Goal: Contribute content

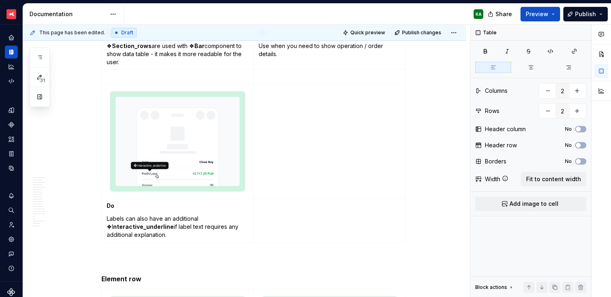
scroll to position [2457, 0]
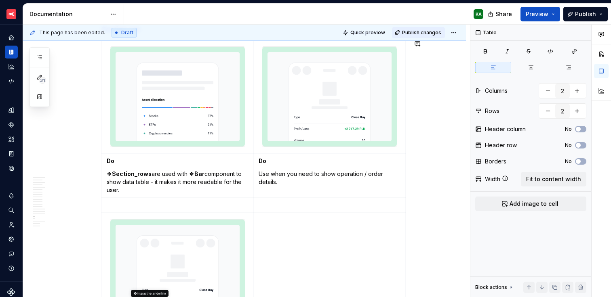
click at [433, 32] on span "Publish changes" at bounding box center [421, 32] width 39 height 6
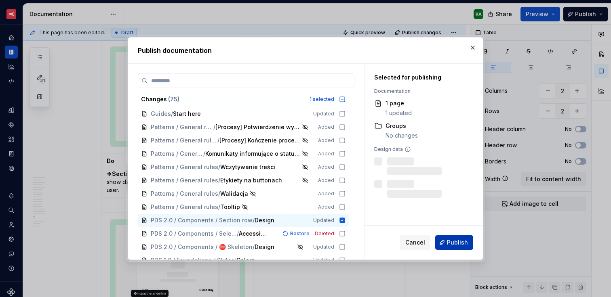
click at [452, 243] on span "Publish" at bounding box center [457, 243] width 21 height 8
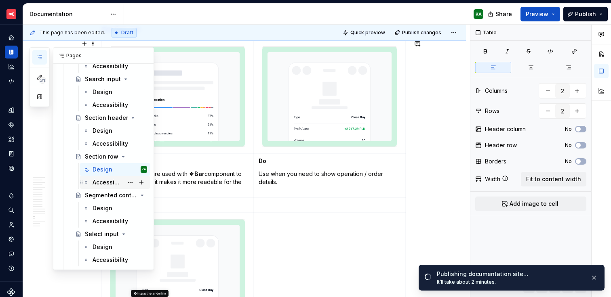
scroll to position [3122, 0]
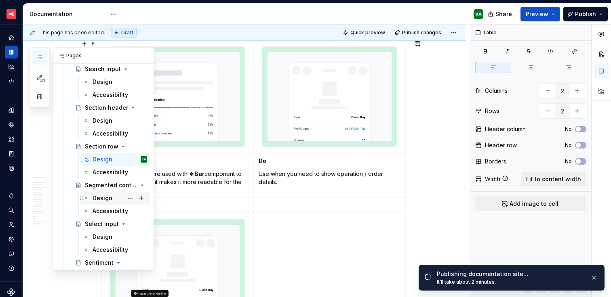
click at [100, 201] on div "Design" at bounding box center [103, 198] width 20 height 8
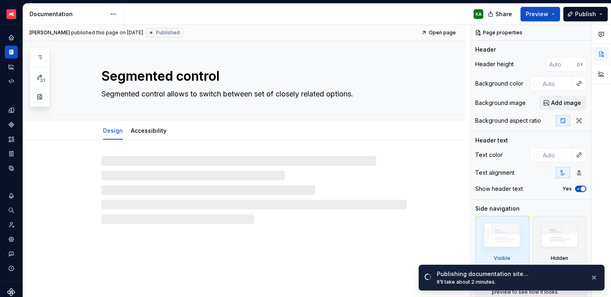
type textarea "*"
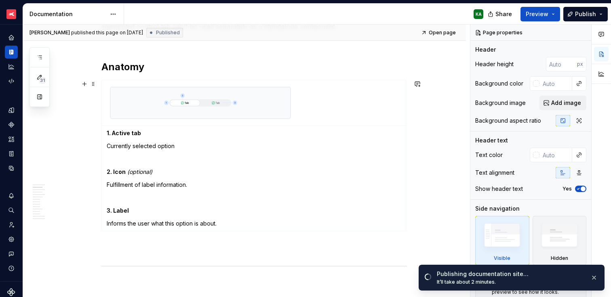
scroll to position [179, 0]
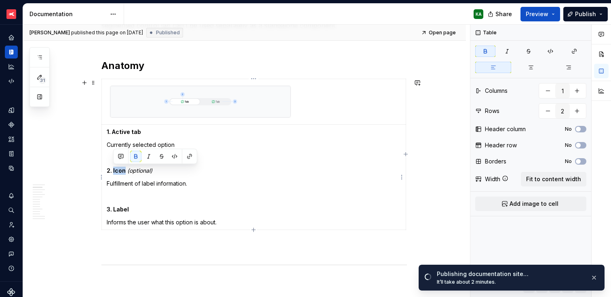
drag, startPoint x: 125, startPoint y: 168, endPoint x: 113, endPoint y: 168, distance: 12.1
click at [113, 168] on p "2. Icon (optional)" at bounding box center [254, 171] width 294 height 8
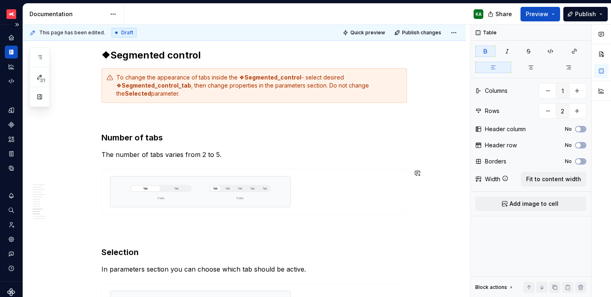
scroll to position [1517, 0]
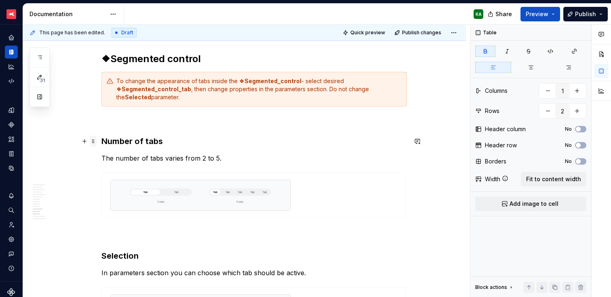
click at [93, 142] on span at bounding box center [93, 141] width 6 height 11
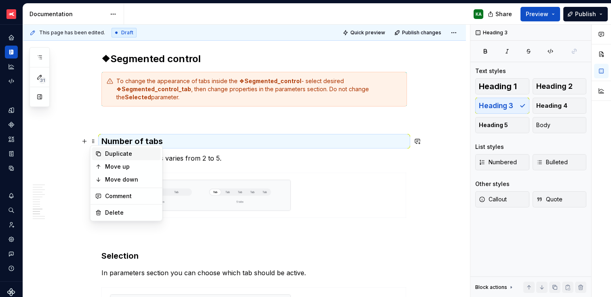
click at [105, 152] on div "Duplicate" at bounding box center [131, 154] width 53 height 8
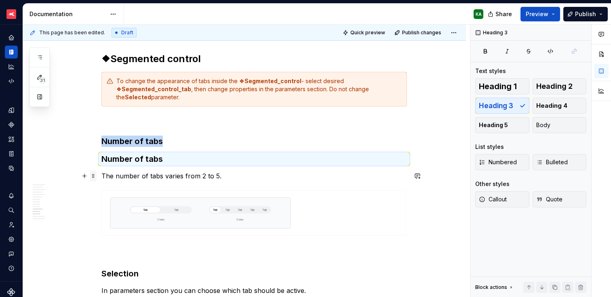
click at [94, 177] on span at bounding box center [93, 175] width 6 height 11
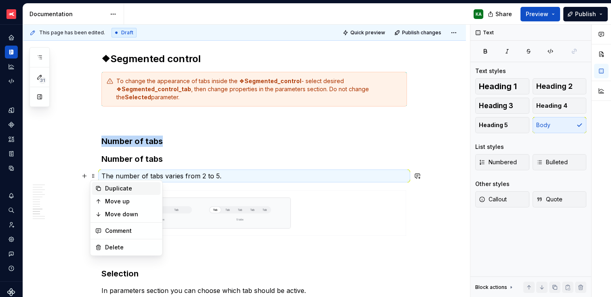
click at [112, 190] on div "Duplicate" at bounding box center [131, 189] width 53 height 8
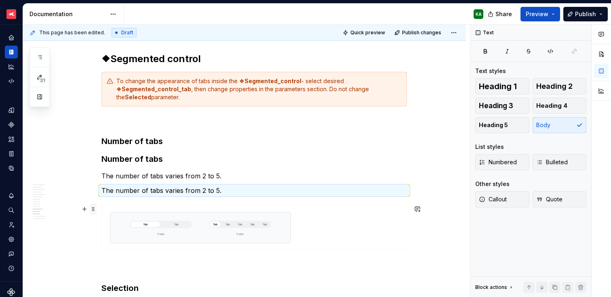
click at [95, 211] on span at bounding box center [93, 209] width 6 height 11
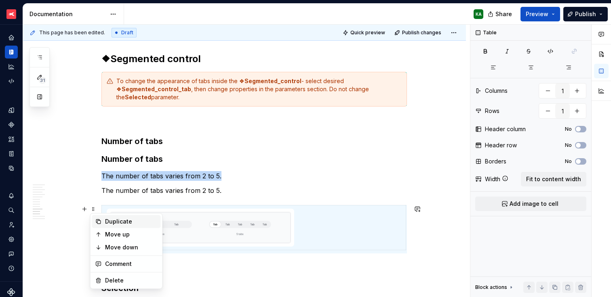
click at [109, 222] on div "Duplicate" at bounding box center [131, 222] width 53 height 8
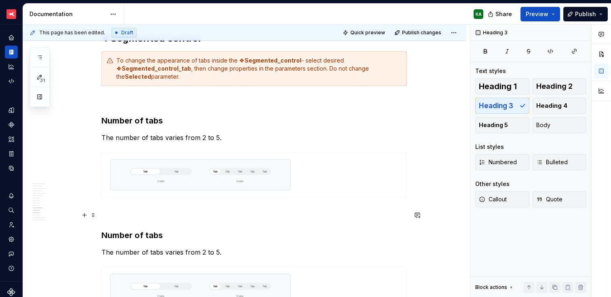
click at [114, 216] on p at bounding box center [253, 215] width 305 height 10
click at [148, 120] on h3 "Number of tabs" at bounding box center [253, 120] width 305 height 11
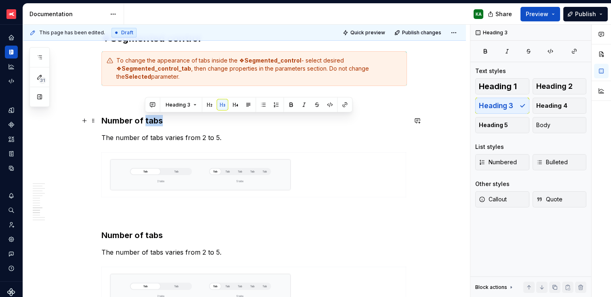
click at [148, 120] on h3 "Number of tabs" at bounding box center [253, 120] width 305 height 11
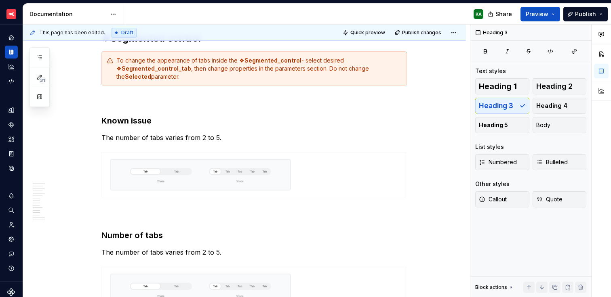
click at [156, 137] on p "The number of tabs varies from 2 to 5." at bounding box center [253, 138] width 305 height 10
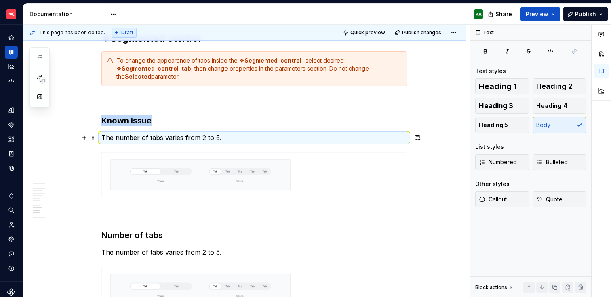
click at [156, 137] on p "The number of tabs varies from 2 to 5." at bounding box center [253, 138] width 305 height 10
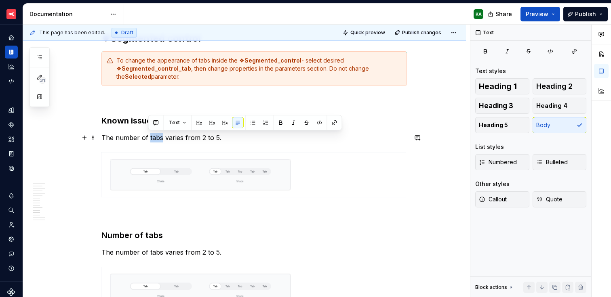
click at [156, 137] on p "The number of tabs varies from 2 to 5." at bounding box center [253, 138] width 305 height 10
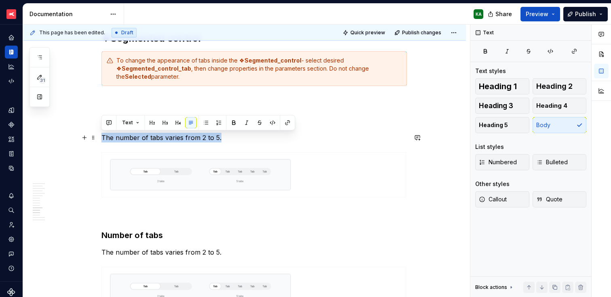
click at [156, 137] on p "The number of tabs varies from 2 to 5." at bounding box center [253, 138] width 305 height 10
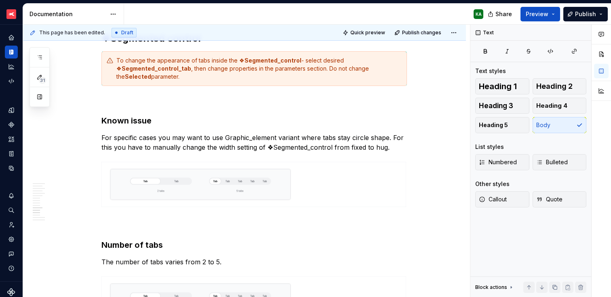
click at [147, 184] on img at bounding box center [200, 184] width 180 height 31
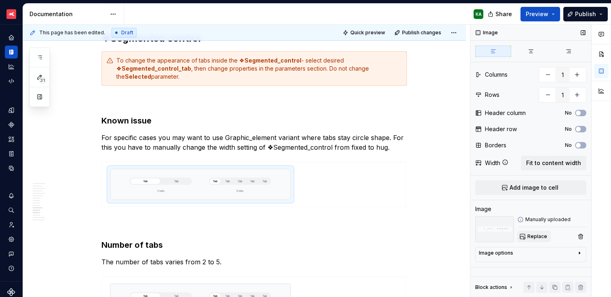
click at [534, 238] on span "Replace" at bounding box center [537, 236] width 20 height 6
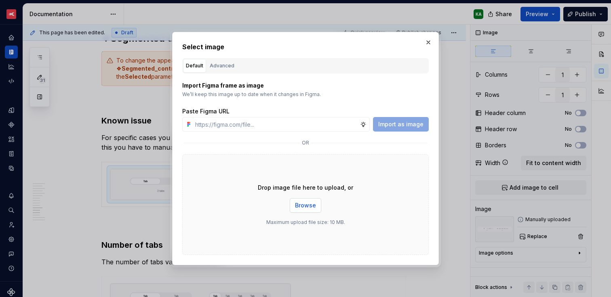
click at [314, 205] on span "Browse" at bounding box center [305, 206] width 21 height 8
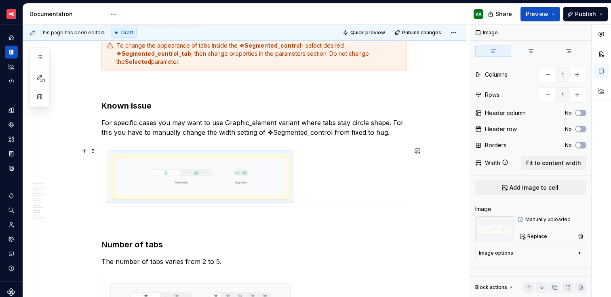
scroll to position [1554, 0]
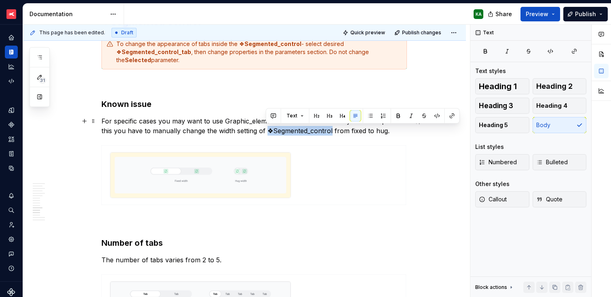
drag, startPoint x: 267, startPoint y: 130, endPoint x: 330, endPoint y: 132, distance: 62.2
click at [330, 132] on p "For specific cases you may want to use Graphic_element variant where tabs stay …" at bounding box center [253, 125] width 305 height 19
click at [400, 116] on button "button" at bounding box center [398, 115] width 11 height 11
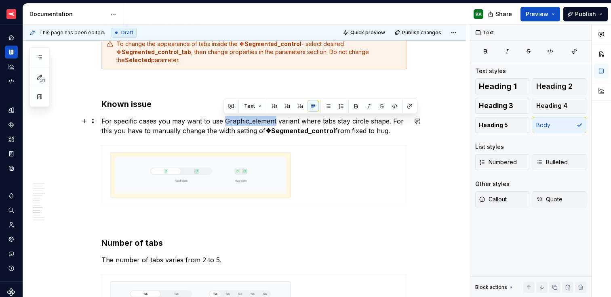
drag, startPoint x: 225, startPoint y: 120, endPoint x: 275, endPoint y: 119, distance: 50.1
click at [275, 119] on p "For specific cases you may want to use Graphic_element variant where tabs stay …" at bounding box center [253, 125] width 305 height 19
click at [356, 107] on button "button" at bounding box center [355, 106] width 11 height 11
click at [352, 130] on p "For specific cases you may want to use Graphic_element variant where tabs stay …" at bounding box center [253, 125] width 305 height 19
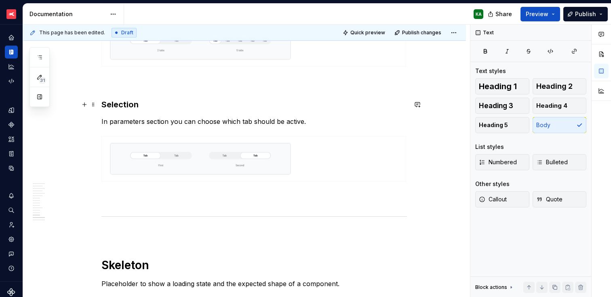
scroll to position [1923, 0]
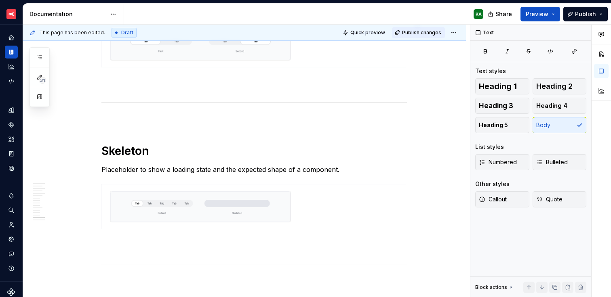
click at [419, 31] on span "Publish changes" at bounding box center [421, 32] width 39 height 6
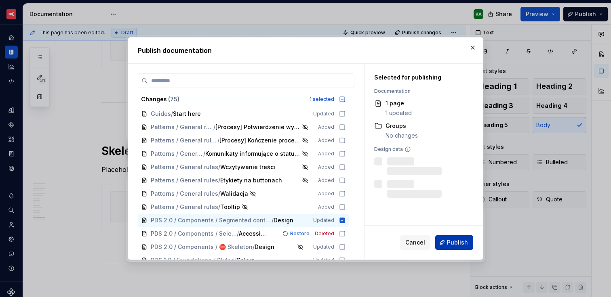
click at [442, 243] on button "Publish" at bounding box center [454, 243] width 38 height 15
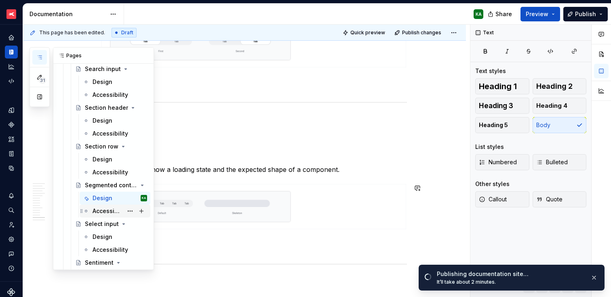
click at [101, 210] on div "Accessibility" at bounding box center [108, 211] width 30 height 8
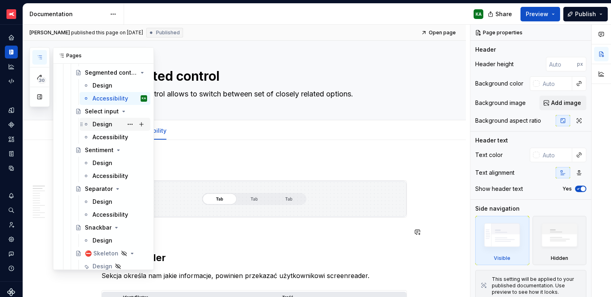
scroll to position [3239, 0]
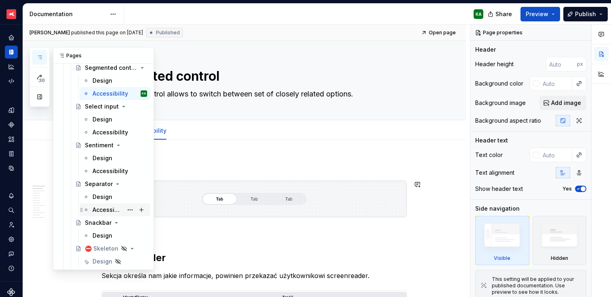
click at [99, 208] on div "Accessibility" at bounding box center [108, 210] width 30 height 8
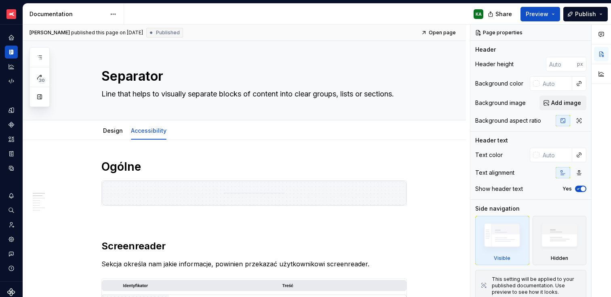
type textarea "*"
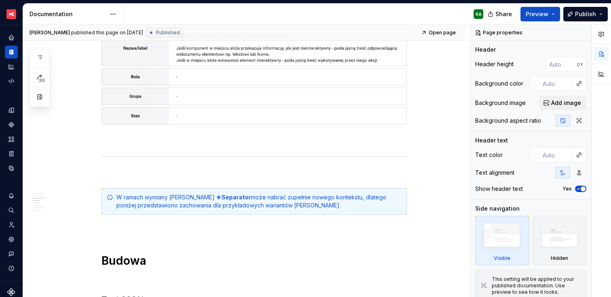
scroll to position [381, 0]
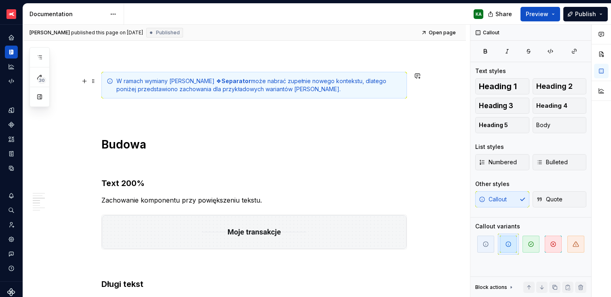
click at [258, 90] on div "W ramach wymiany [PERSON_NAME] ❖ Separator może nabrać zupełnie nowego kontekst…" at bounding box center [258, 85] width 285 height 16
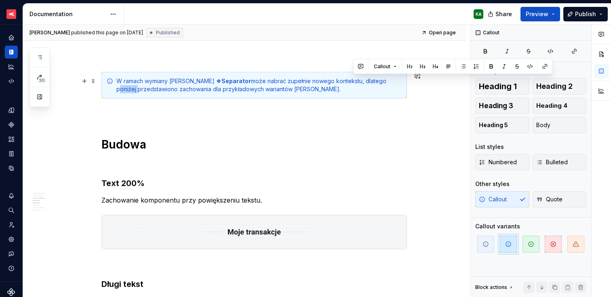
drag, startPoint x: 353, startPoint y: 81, endPoint x: 372, endPoint y: 78, distance: 19.7
click at [372, 78] on div "W ramach wymiany [PERSON_NAME] ❖ Separator może nabrać zupełnie nowego kontekst…" at bounding box center [258, 85] width 285 height 16
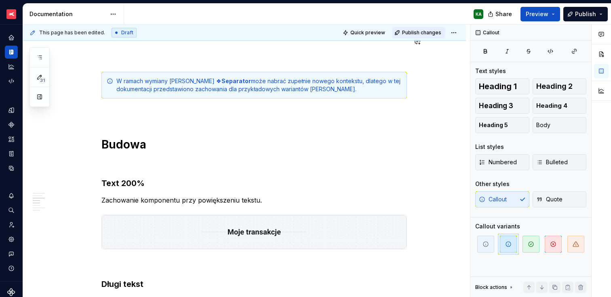
click at [427, 33] on span "Publish changes" at bounding box center [421, 32] width 39 height 6
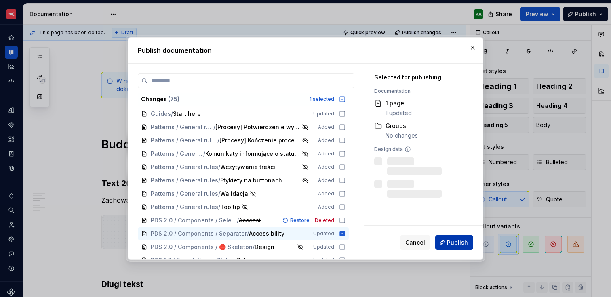
click at [456, 240] on span "Publish" at bounding box center [457, 243] width 21 height 8
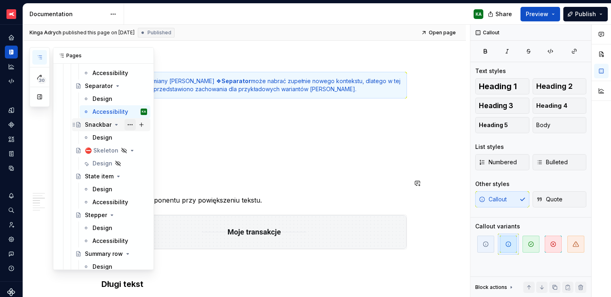
scroll to position [3340, 0]
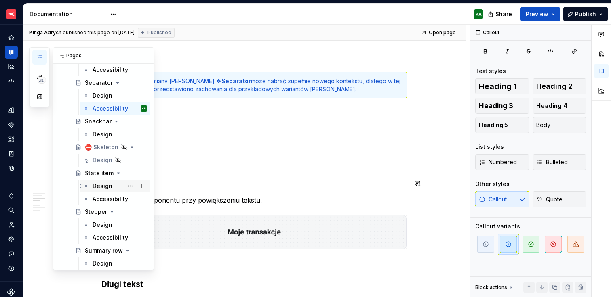
click at [100, 188] on div "Design" at bounding box center [103, 186] width 20 height 8
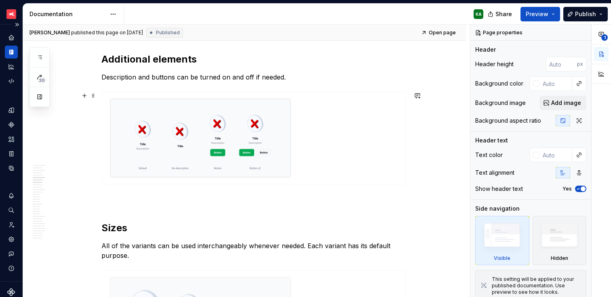
scroll to position [862, 0]
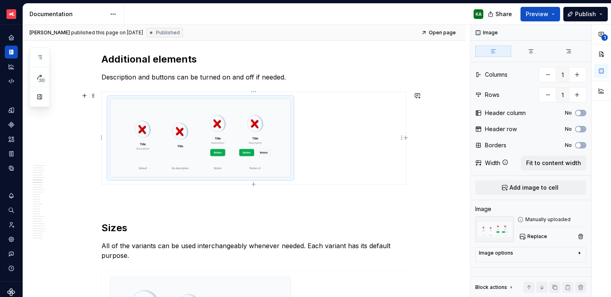
click at [242, 138] on img at bounding box center [200, 138] width 180 height 78
click at [535, 238] on span "Replace" at bounding box center [537, 236] width 20 height 6
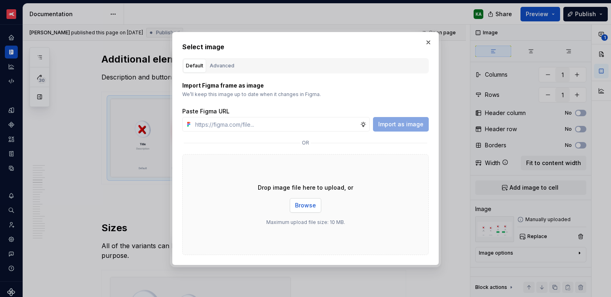
click at [313, 203] on span "Browse" at bounding box center [305, 206] width 21 height 8
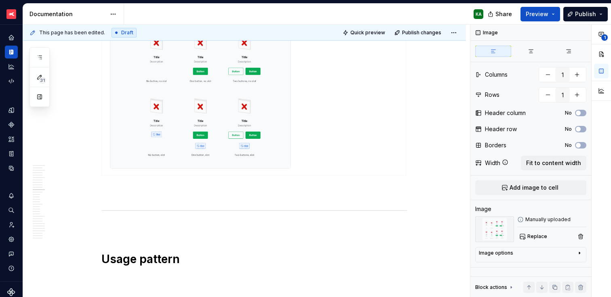
scroll to position [1495, 0]
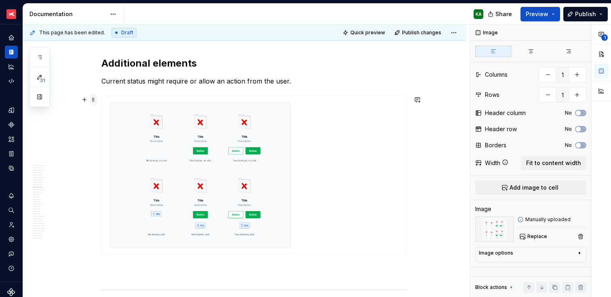
click at [92, 99] on span at bounding box center [93, 99] width 6 height 11
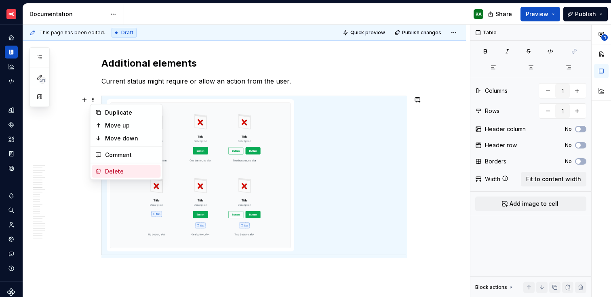
click at [120, 168] on div "Delete" at bounding box center [131, 172] width 53 height 8
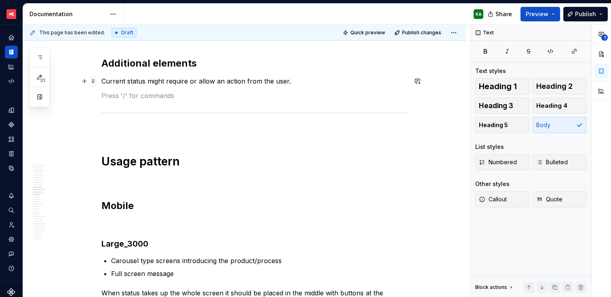
click at [94, 79] on span at bounding box center [93, 81] width 6 height 11
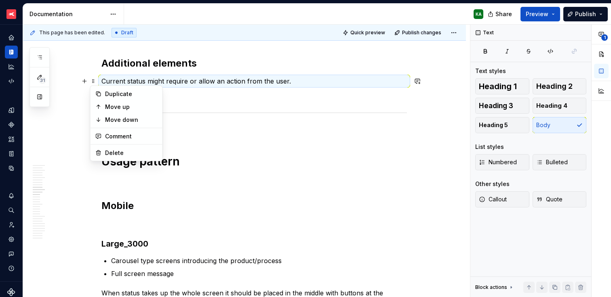
click at [105, 145] on div "Duplicate Move up Move down Comment Delete" at bounding box center [126, 124] width 73 height 76
click at [107, 150] on div "Delete" at bounding box center [131, 153] width 53 height 8
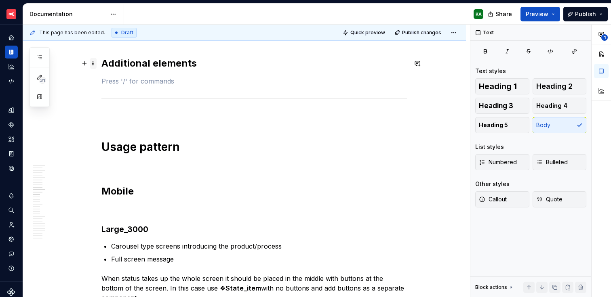
click at [92, 64] on span at bounding box center [93, 63] width 6 height 11
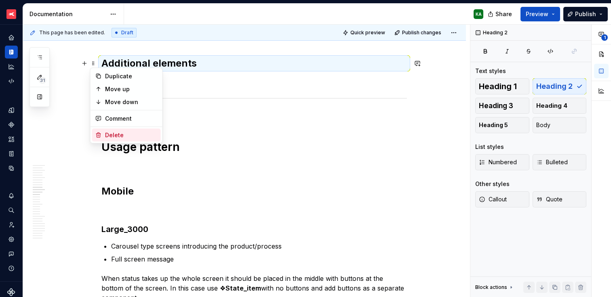
click at [111, 131] on div "Delete" at bounding box center [131, 135] width 53 height 8
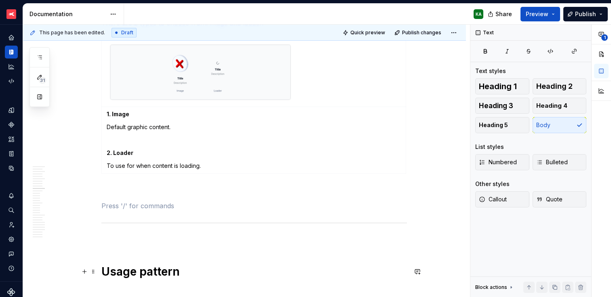
scroll to position [1340, 0]
click at [95, 193] on span at bounding box center [93, 192] width 6 height 11
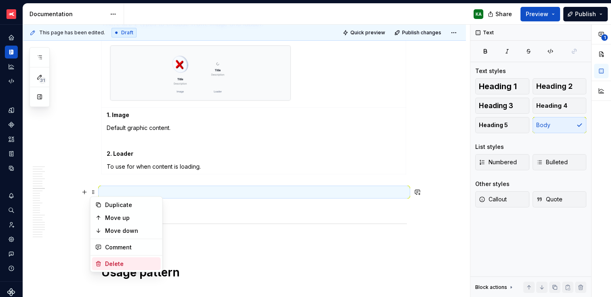
click at [120, 262] on div "Delete" at bounding box center [131, 264] width 53 height 8
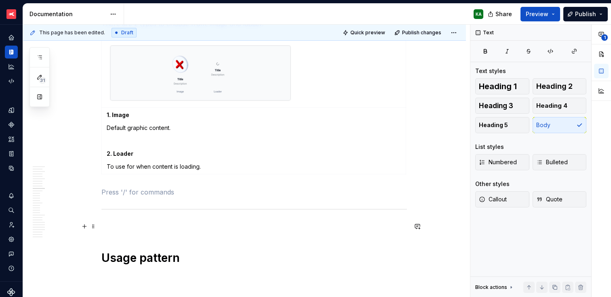
click at [132, 223] on p at bounding box center [253, 227] width 305 height 10
click at [415, 33] on span "Publish changes" at bounding box center [421, 32] width 39 height 6
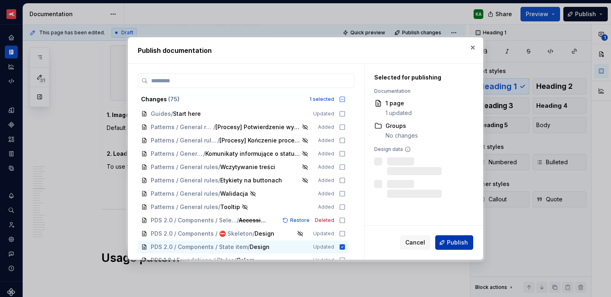
click at [450, 241] on span "Publish" at bounding box center [457, 243] width 21 height 8
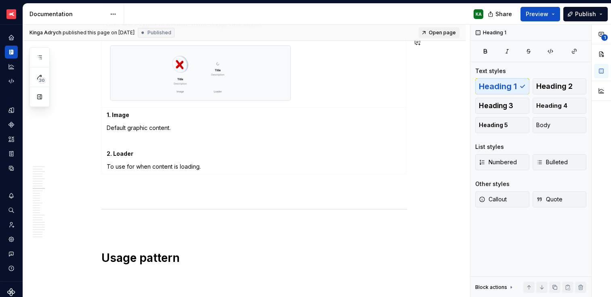
click at [436, 34] on span "Open page" at bounding box center [442, 32] width 27 height 6
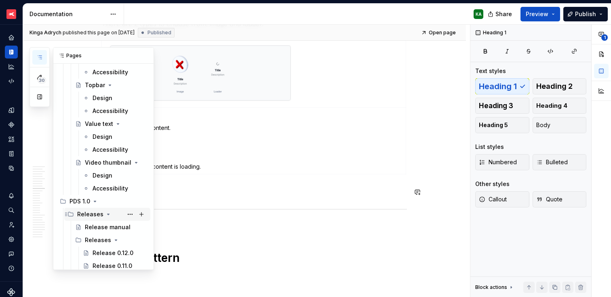
scroll to position [3727, 0]
click at [102, 176] on div "Design" at bounding box center [103, 175] width 20 height 8
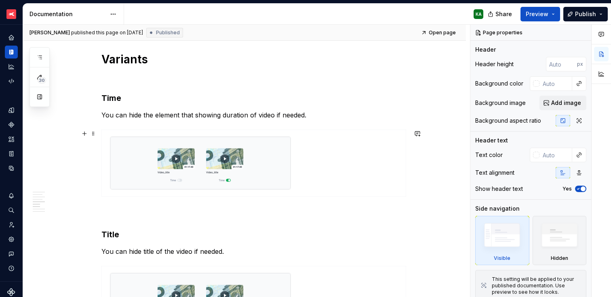
scroll to position [595, 0]
type textarea "*"
